Goal: Information Seeking & Learning: Understand process/instructions

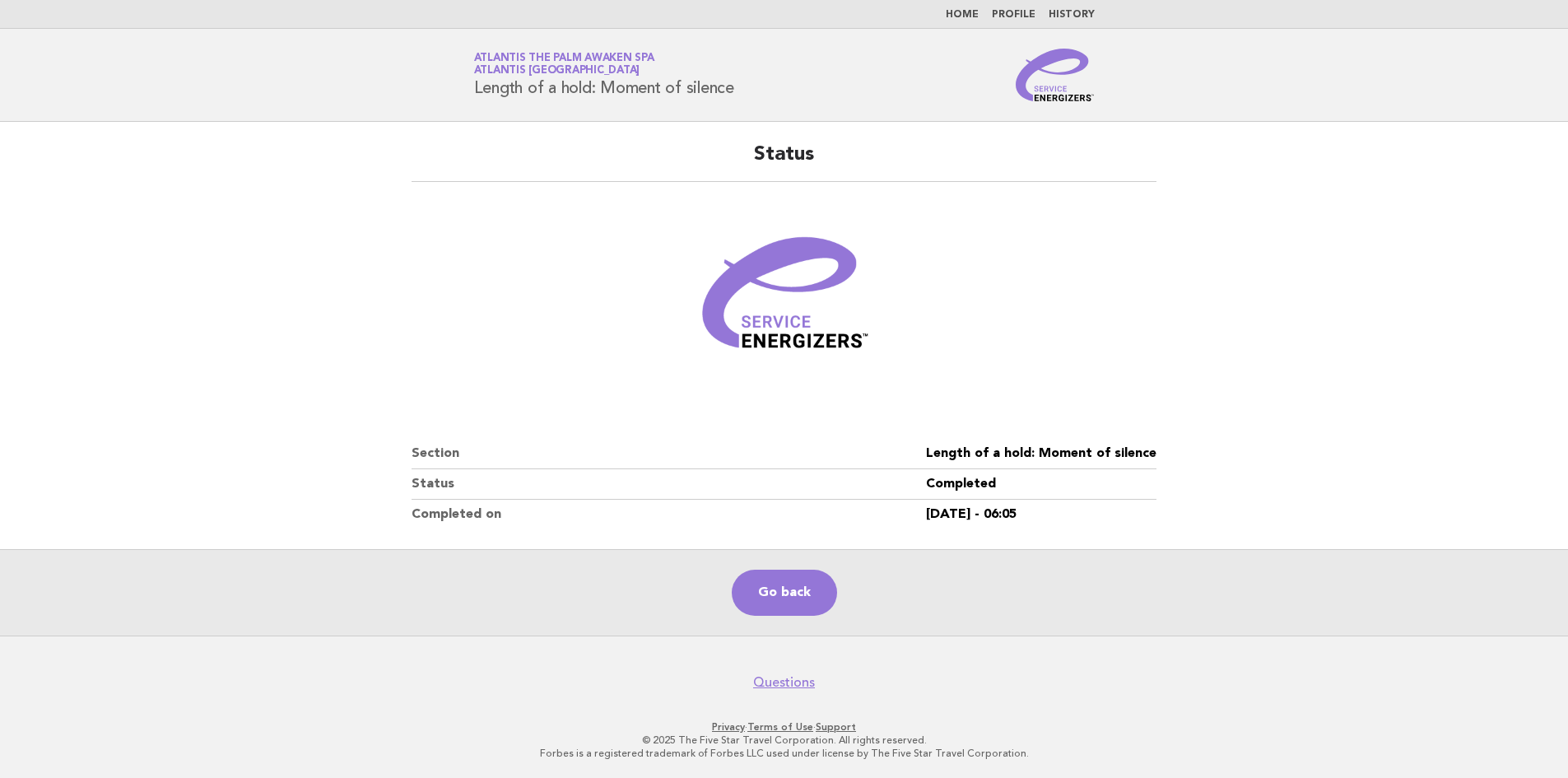
click at [966, 11] on link "Home" at bounding box center [961, 15] width 33 height 10
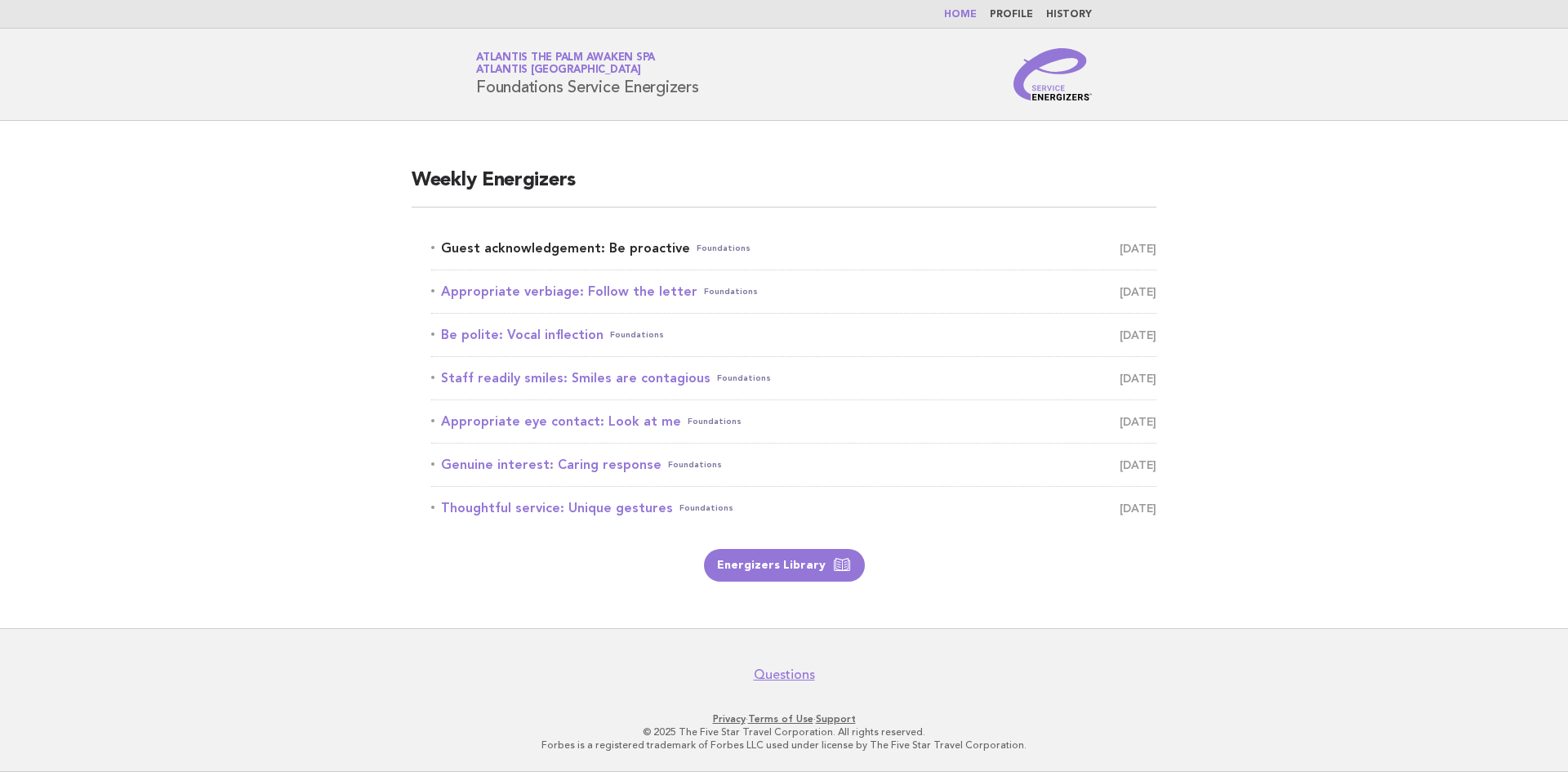
click at [580, 253] on link "Guest acknowledgement: Be proactive Foundations August 22" at bounding box center [793, 248] width 725 height 23
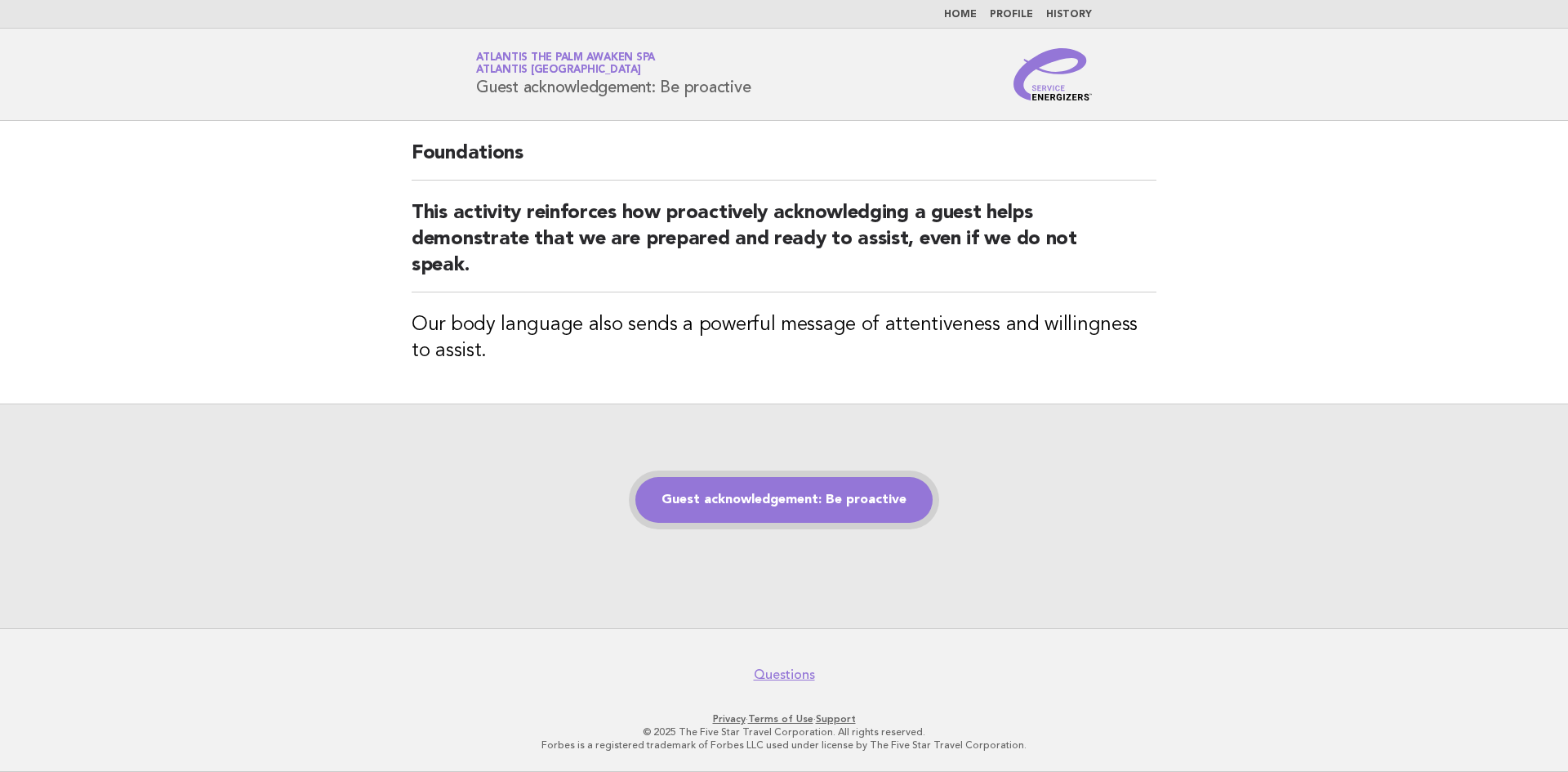
click at [838, 495] on link "Guest acknowledgement: Be proactive" at bounding box center [784, 499] width 297 height 45
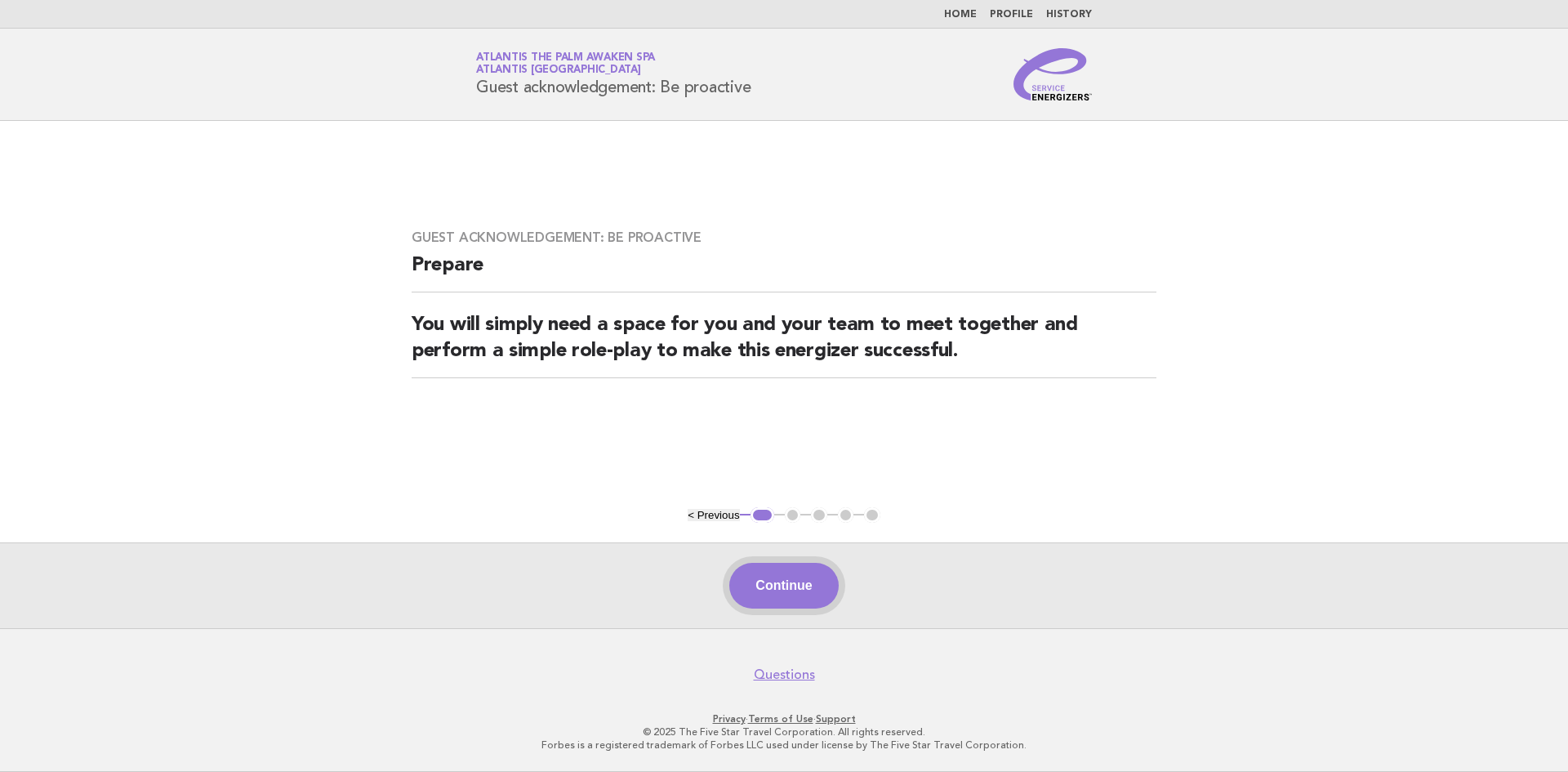
click at [789, 591] on button "Continue" at bounding box center [783, 585] width 109 height 45
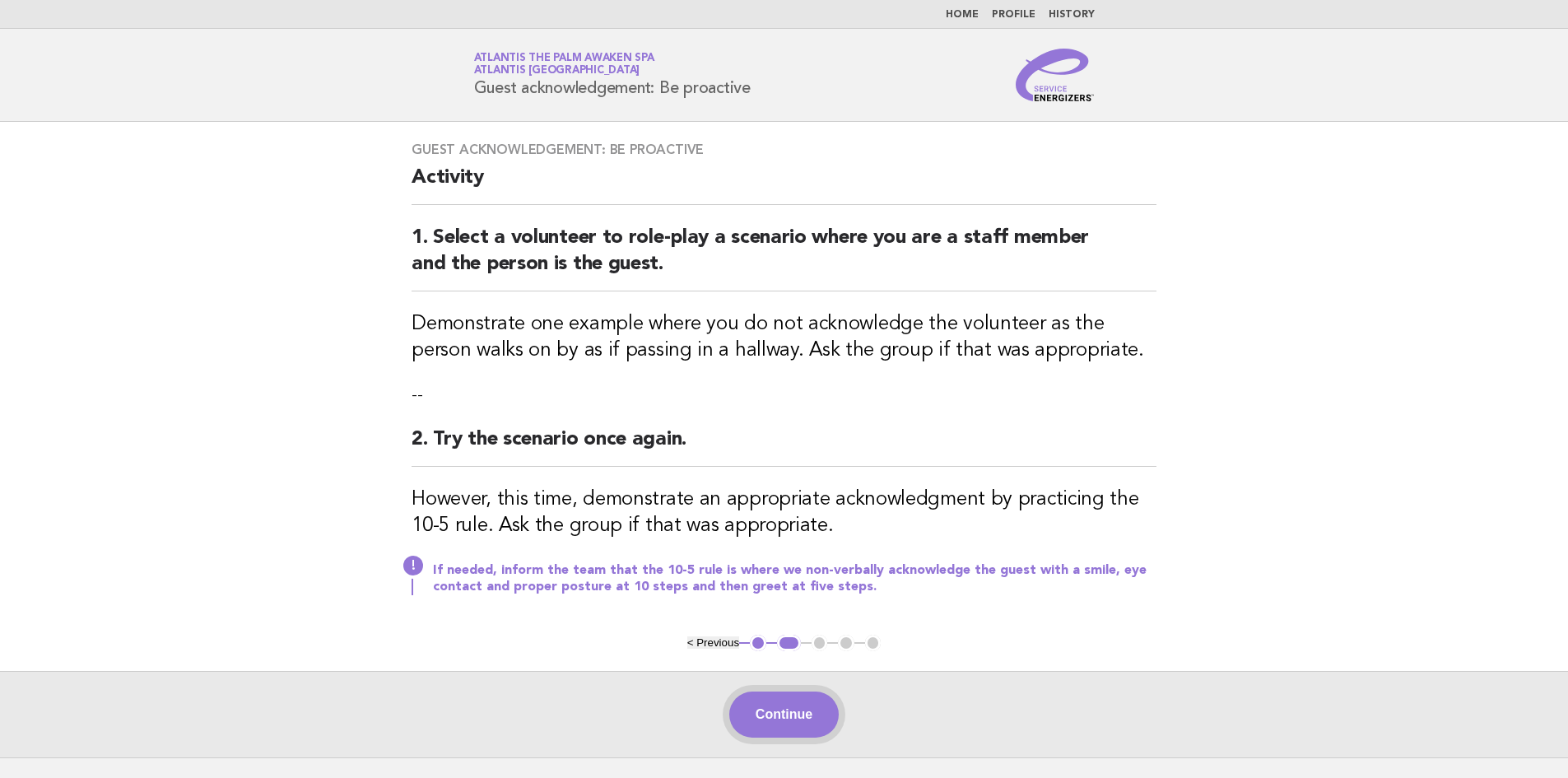
click at [815, 713] on button "Continue" at bounding box center [783, 714] width 109 height 46
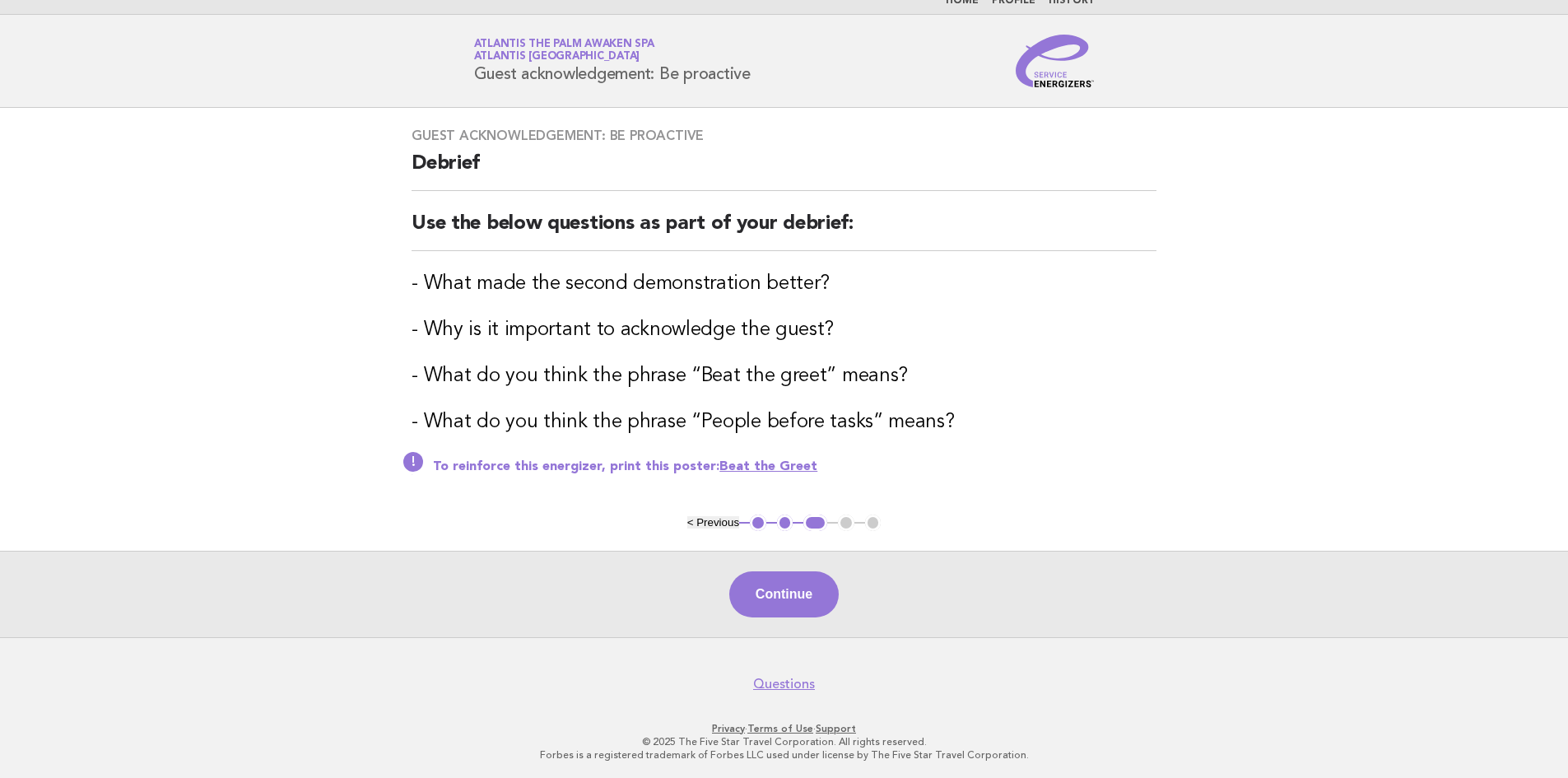
scroll to position [17, 0]
